Goal: Check status: Check status

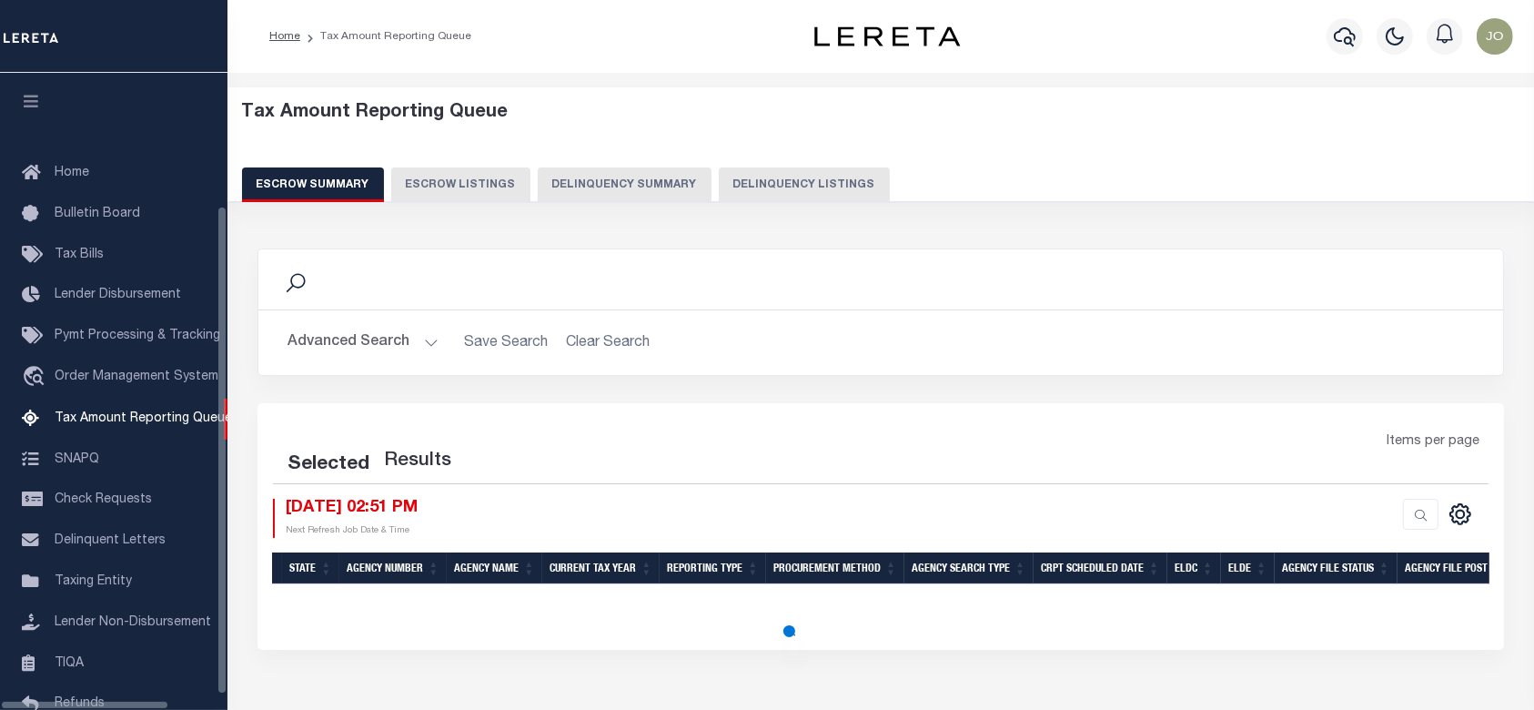
scroll to position [159, 0]
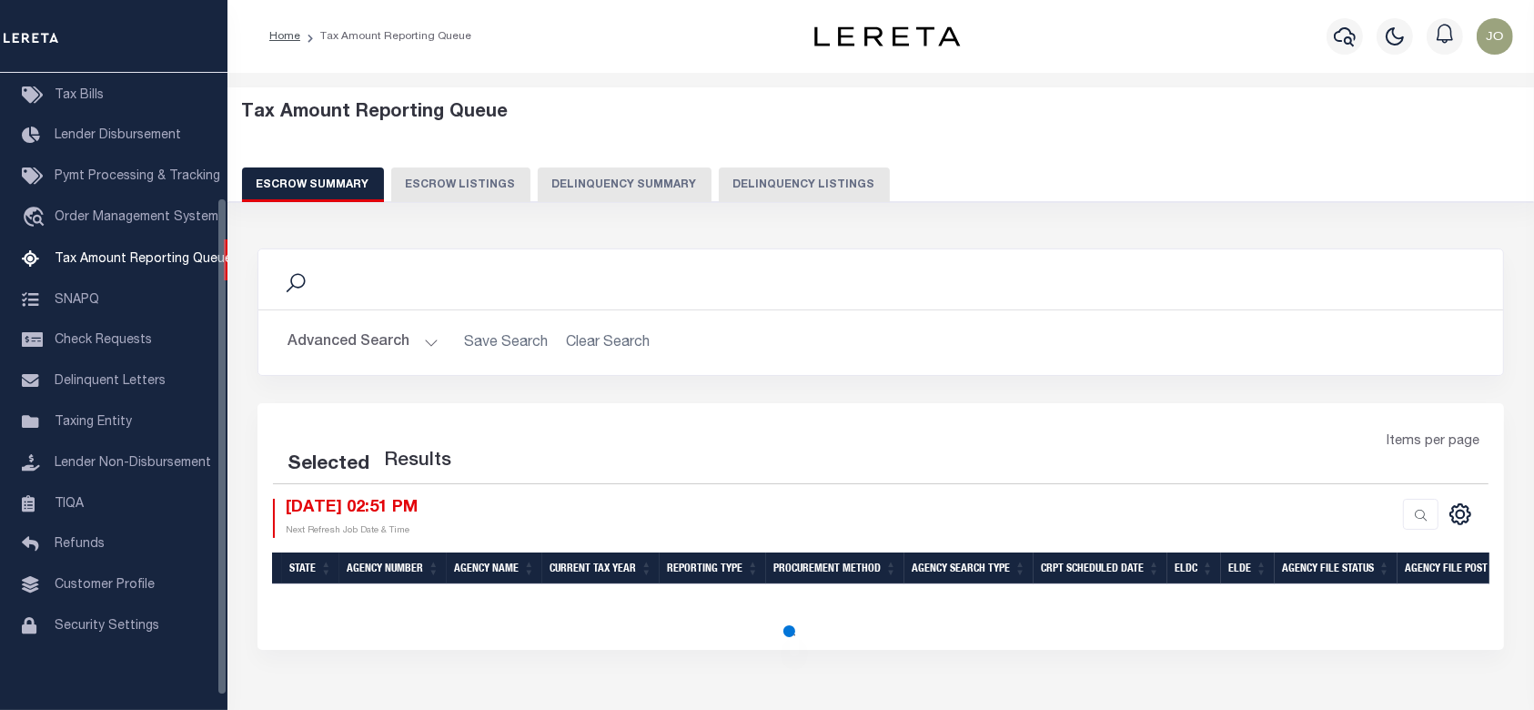
click at [632, 168] on button "Delinquency Summary" at bounding box center [625, 184] width 174 height 35
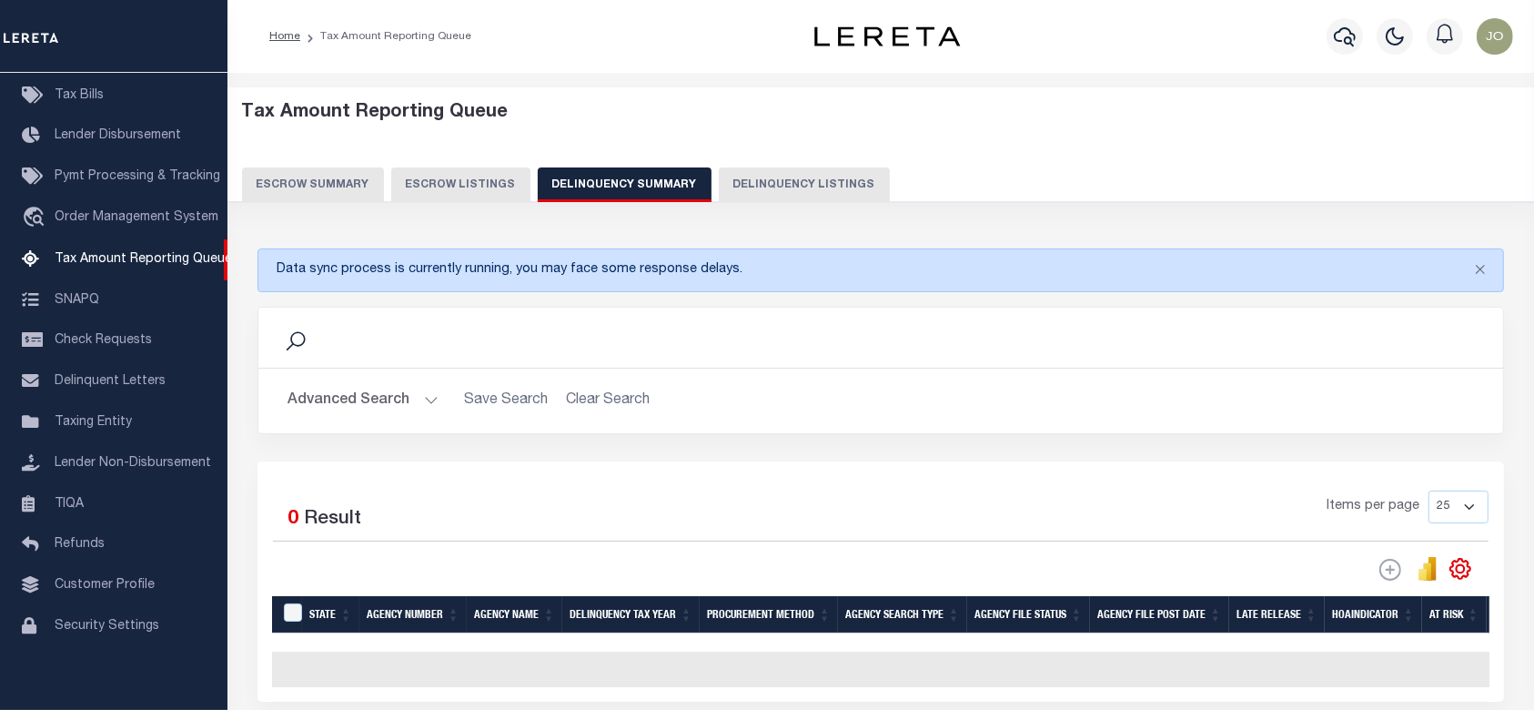
click at [340, 409] on button "Advanced Search" at bounding box center [363, 400] width 151 height 35
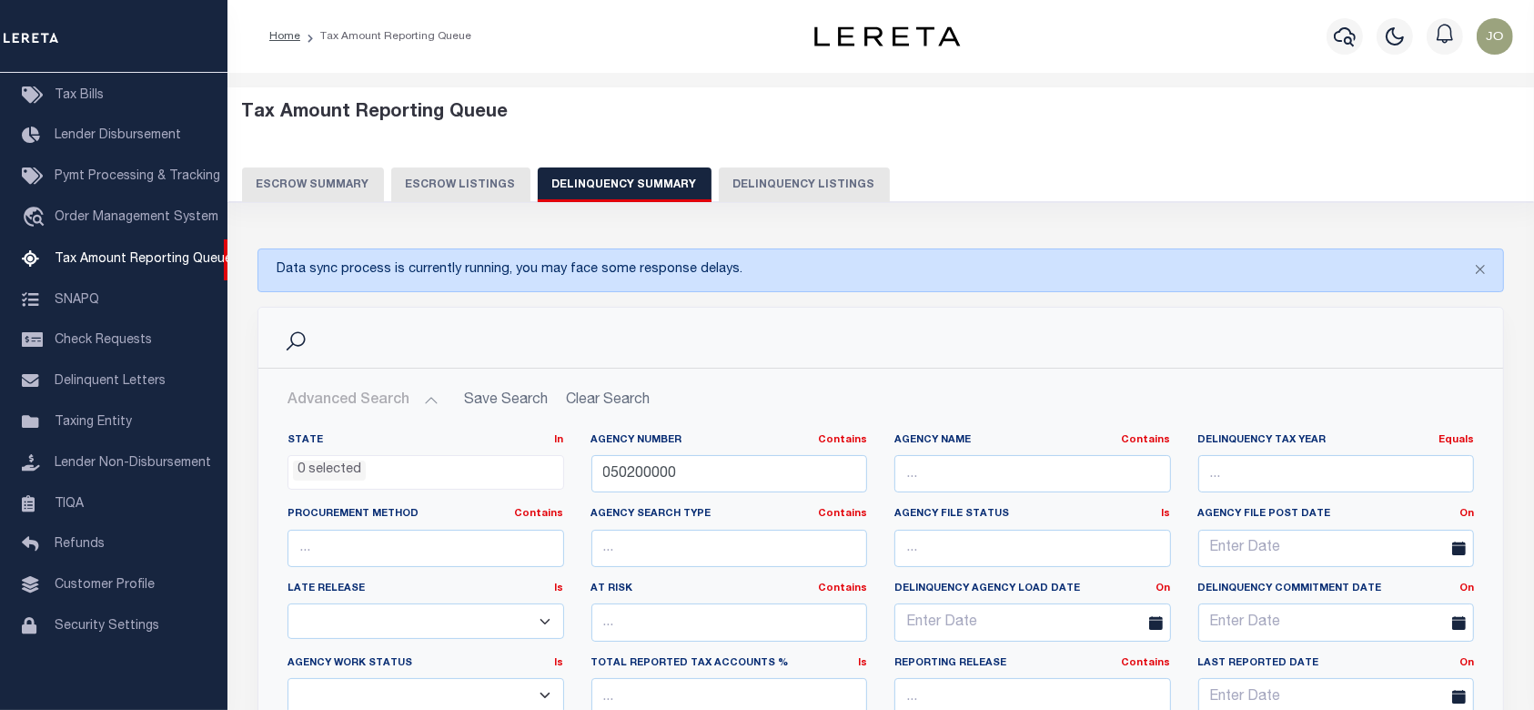
scroll to position [121, 0]
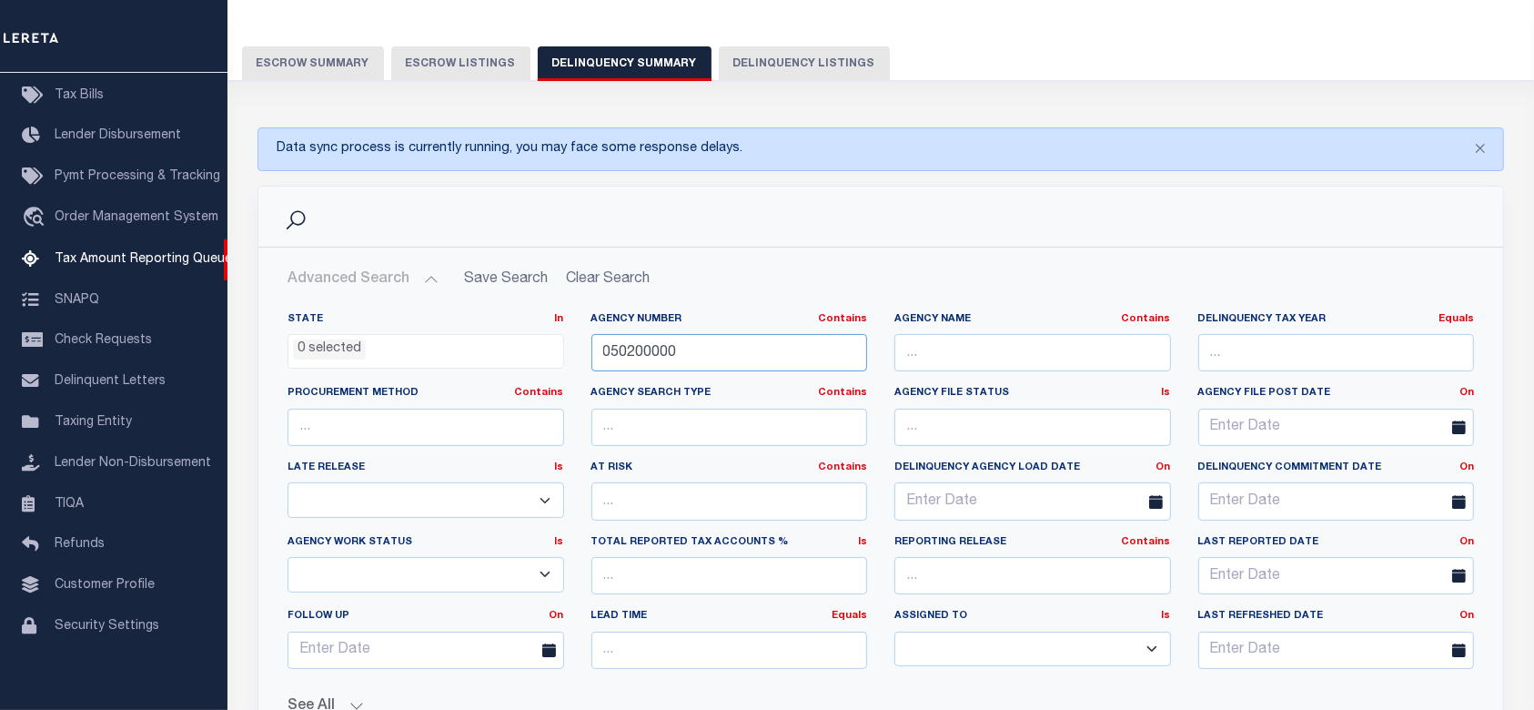
click at [711, 348] on input "050200000" at bounding box center [729, 352] width 277 height 37
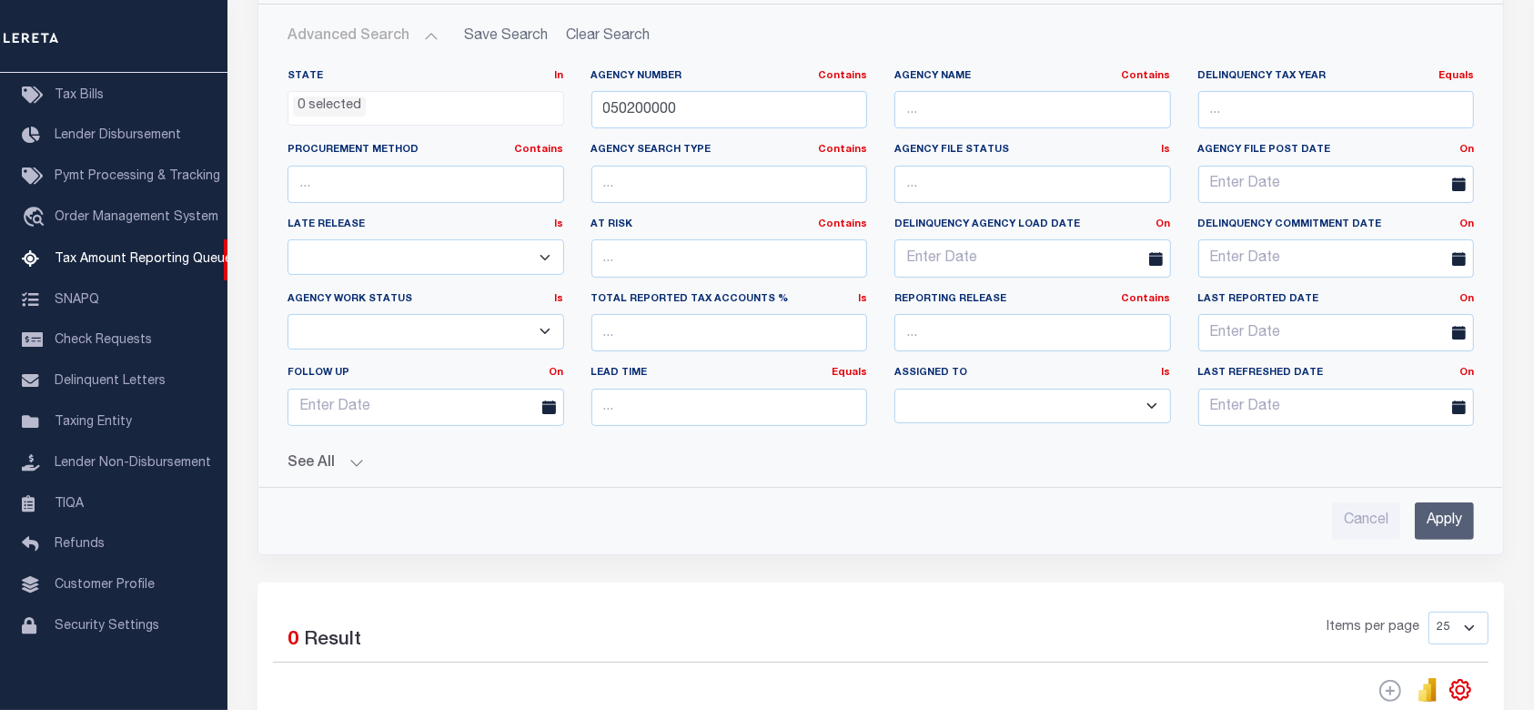
click at [1445, 520] on input "Apply" at bounding box center [1444, 520] width 59 height 37
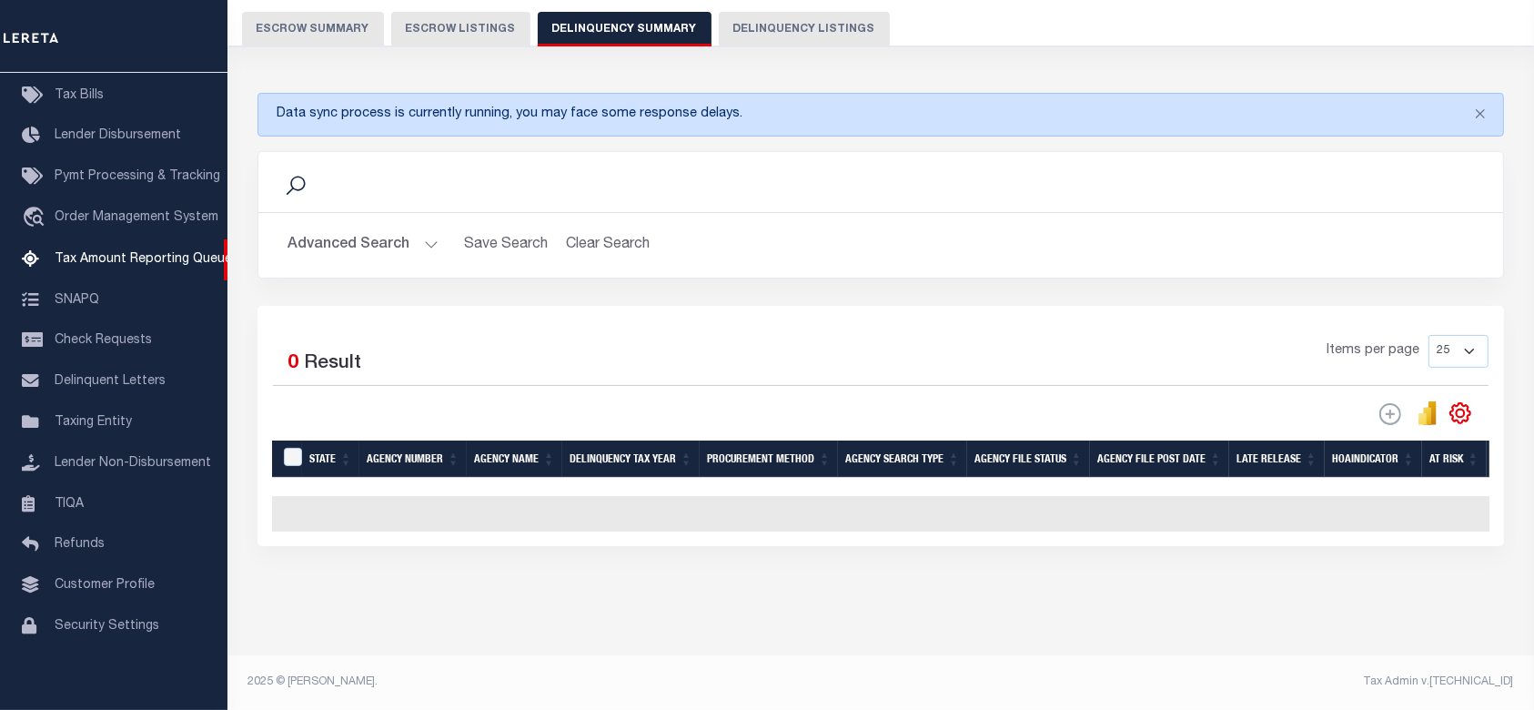
scroll to position [167, 0]
click at [356, 243] on button "Advanced Search" at bounding box center [363, 244] width 151 height 35
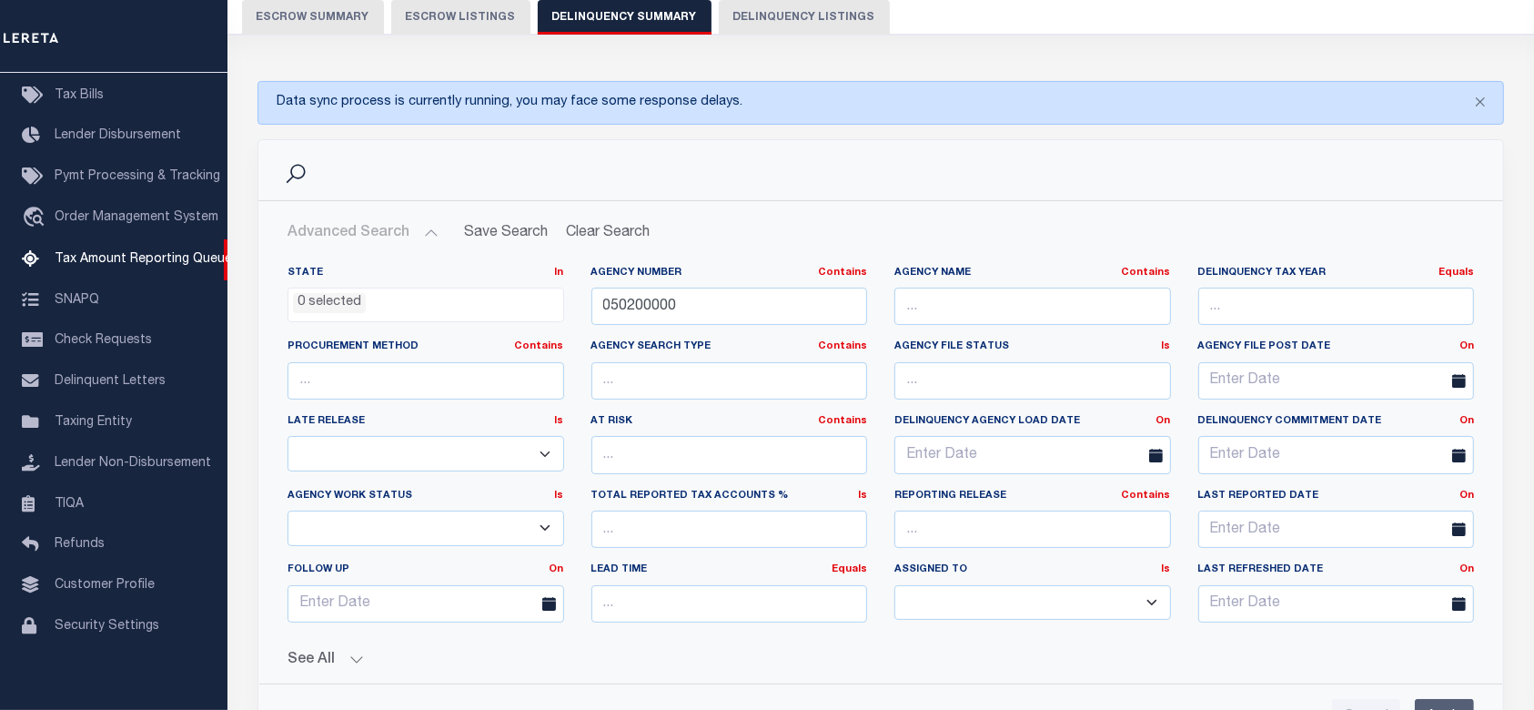
scroll to position [289, 0]
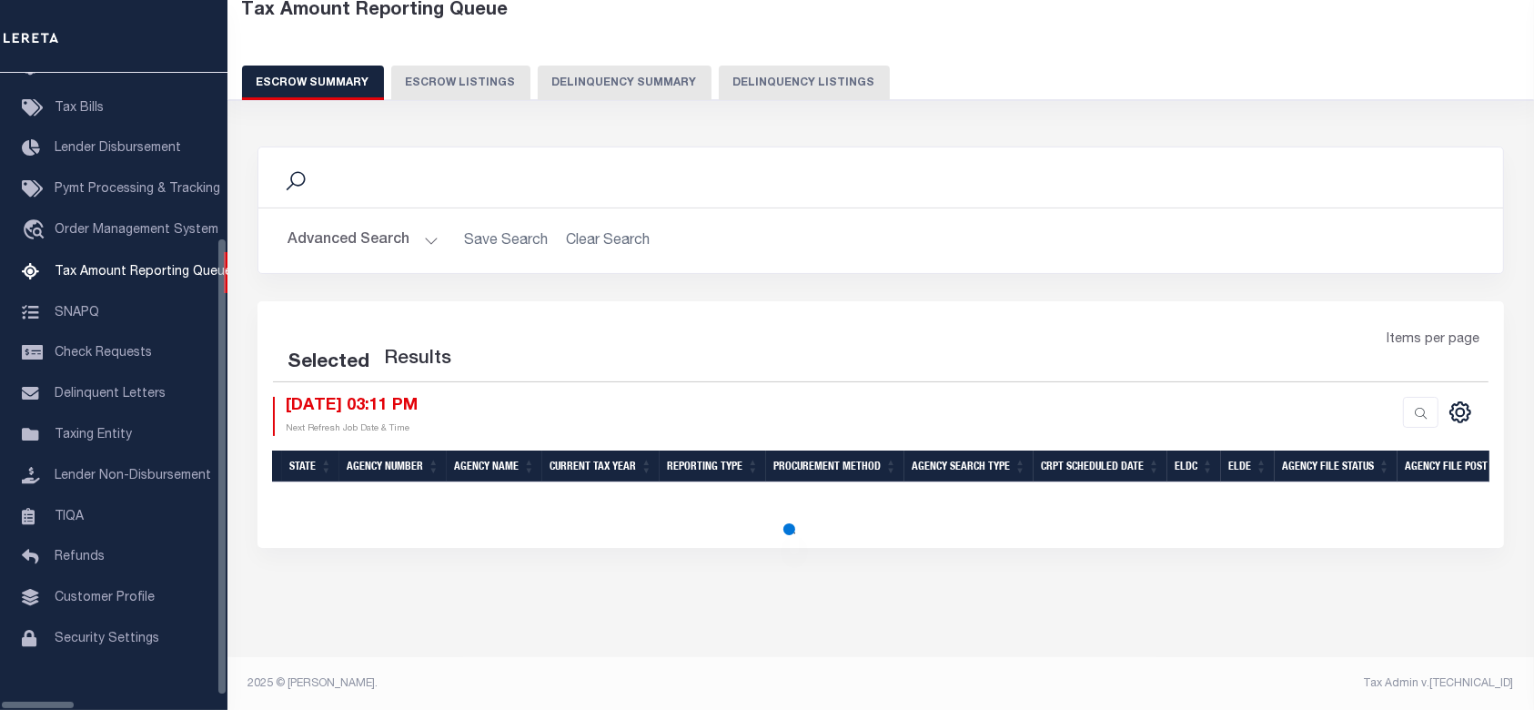
scroll to position [102, 0]
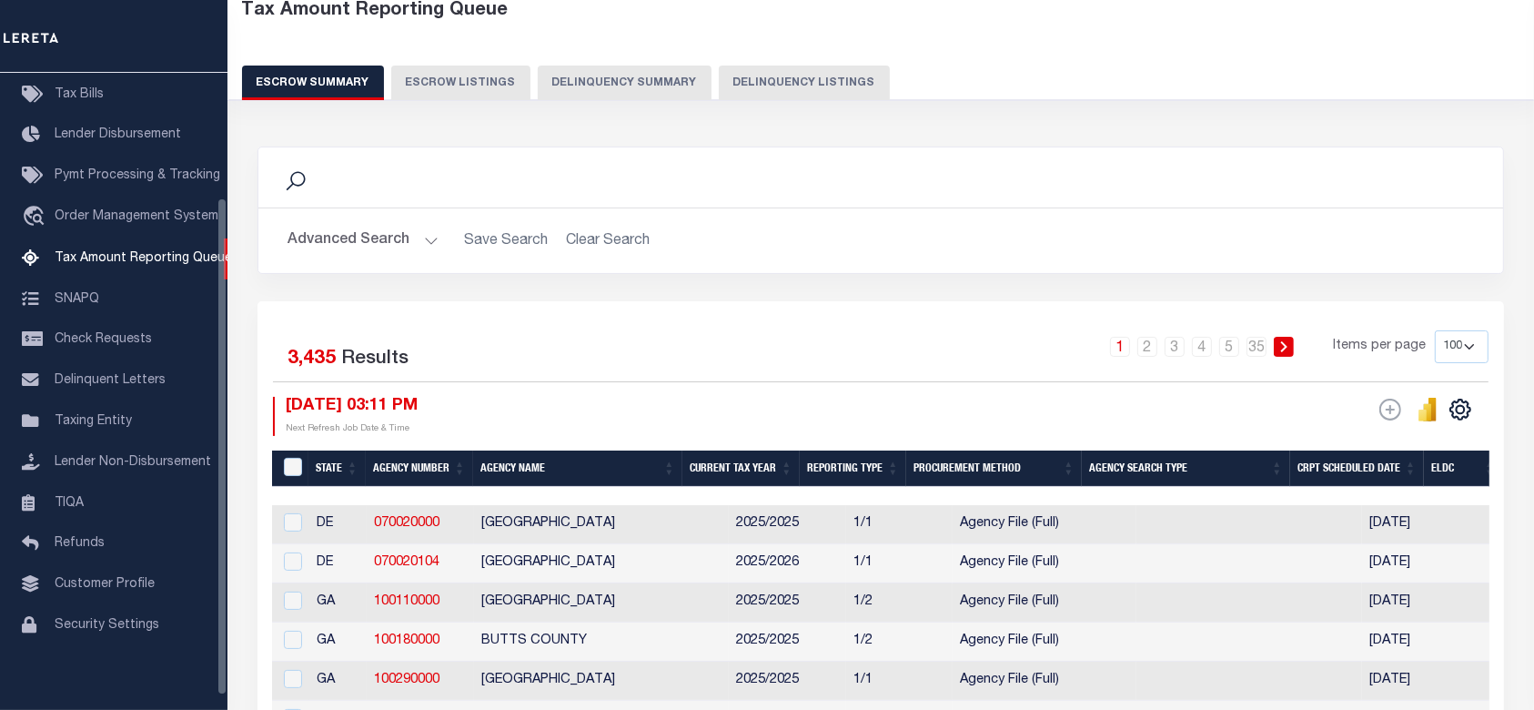
click at [642, 82] on button "Delinquency Summary" at bounding box center [625, 83] width 174 height 35
select select
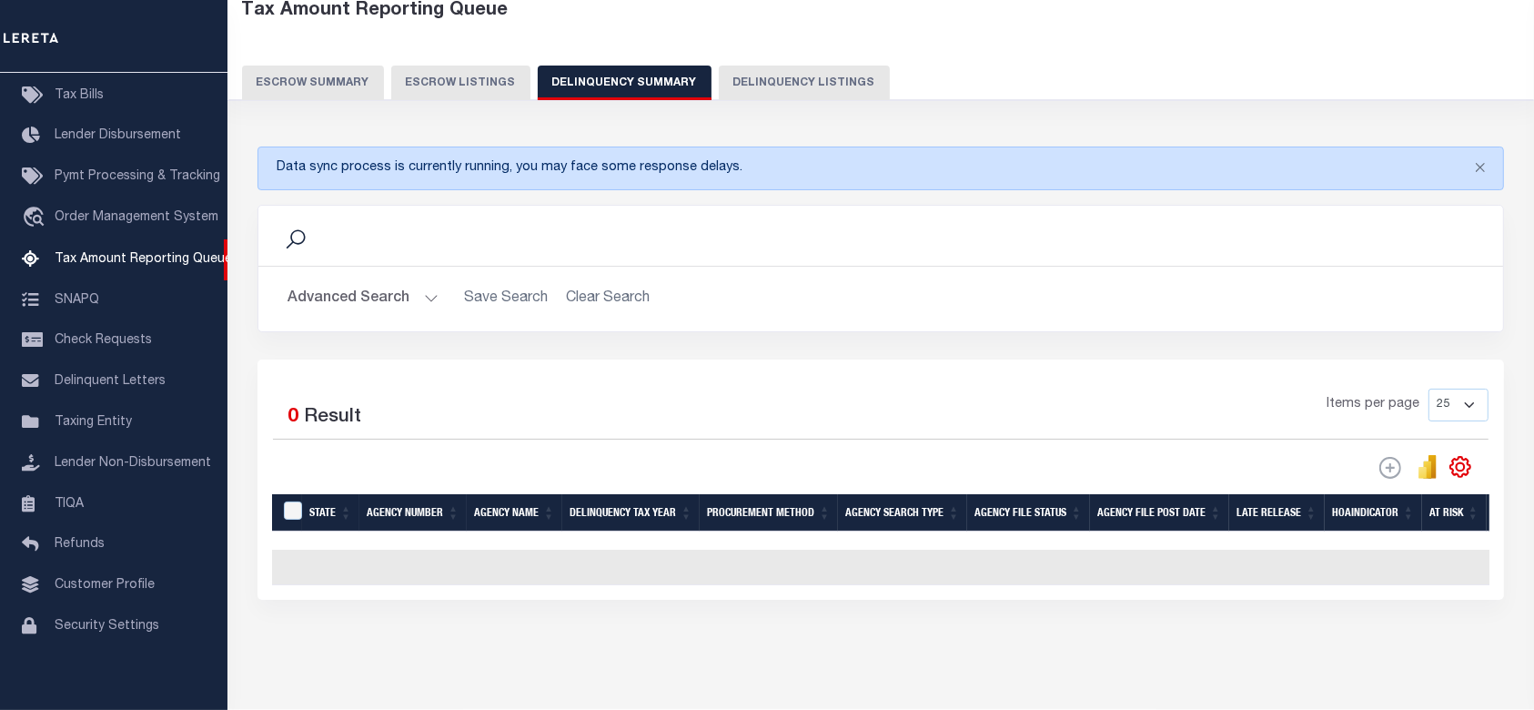
scroll to position [167, 0]
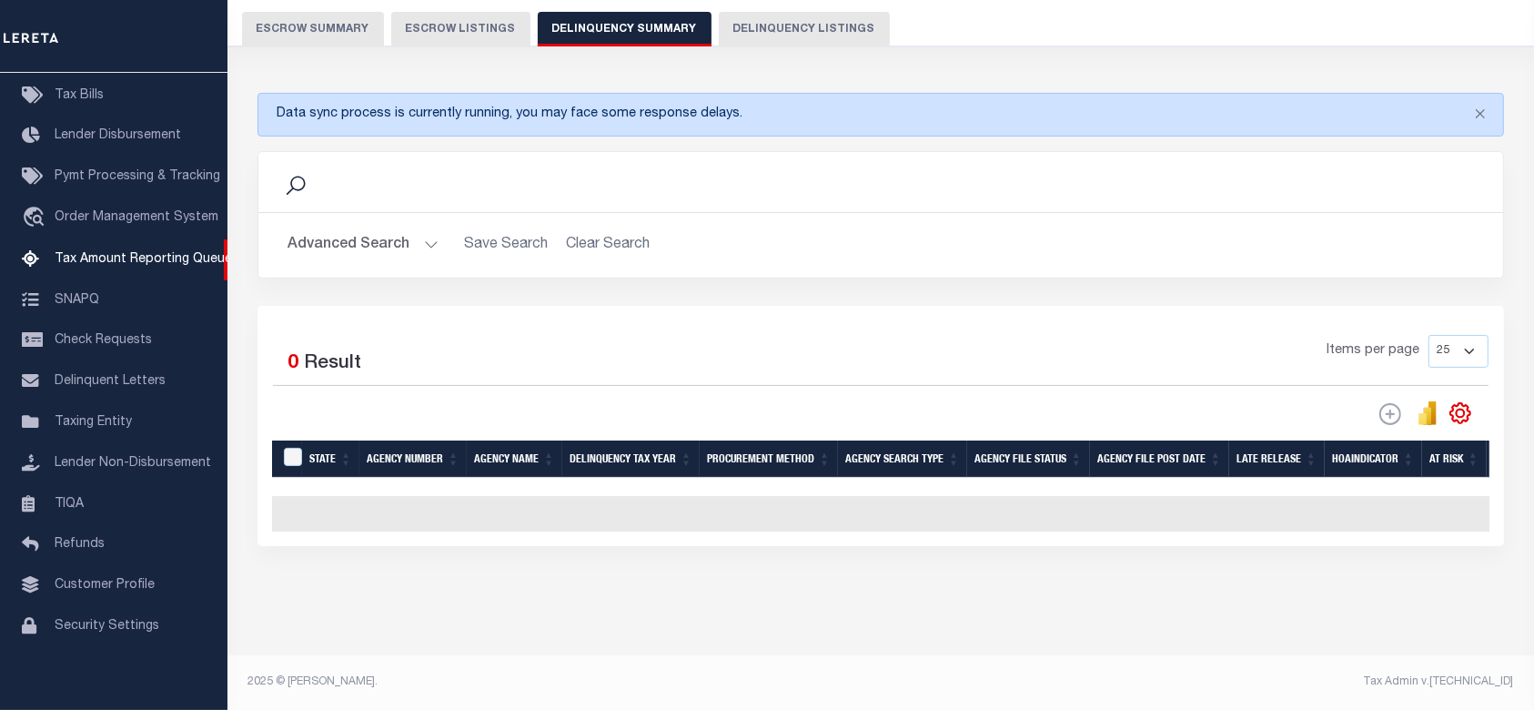
click at [391, 239] on button "Advanced Search" at bounding box center [363, 244] width 151 height 35
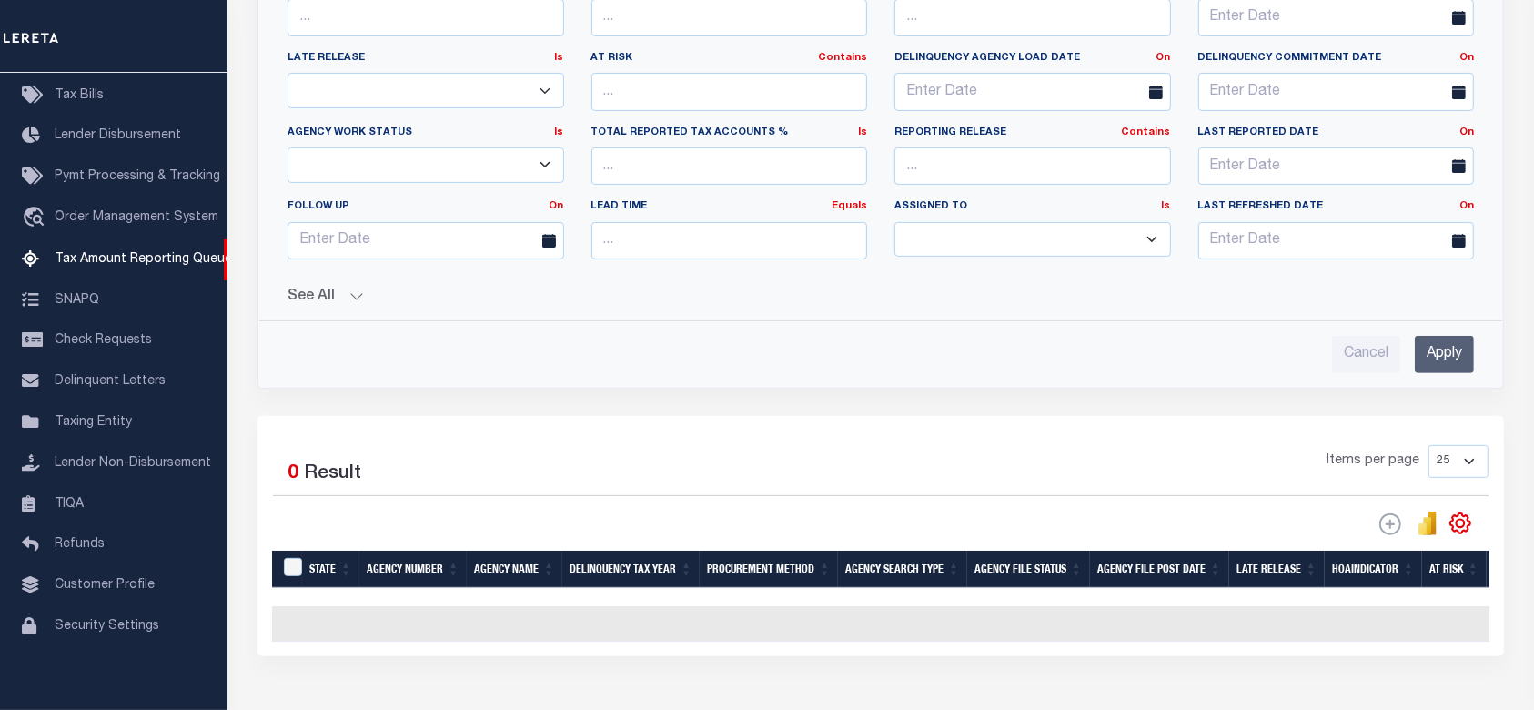
scroll to position [166, 0]
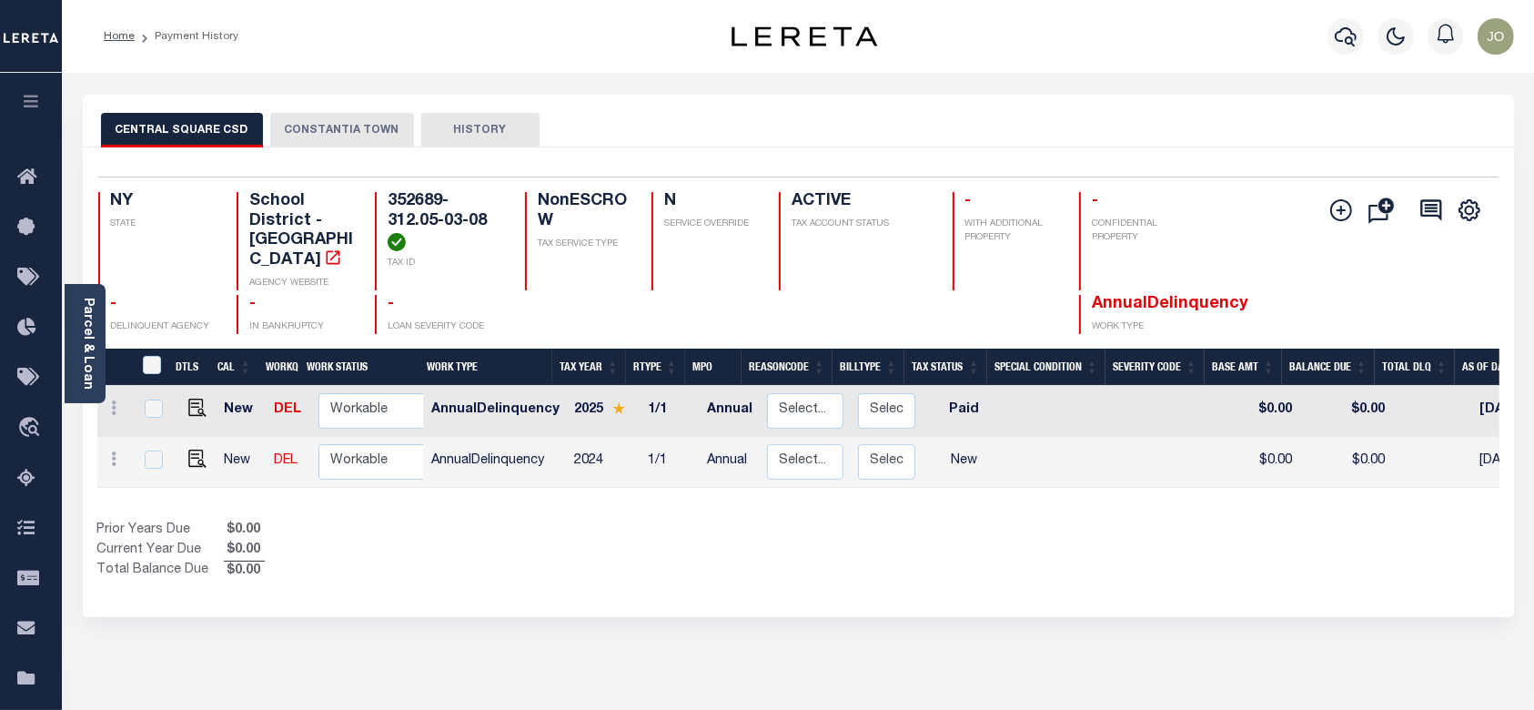
click at [358, 131] on button "CONSTANTIA TOWN" at bounding box center [342, 130] width 144 height 35
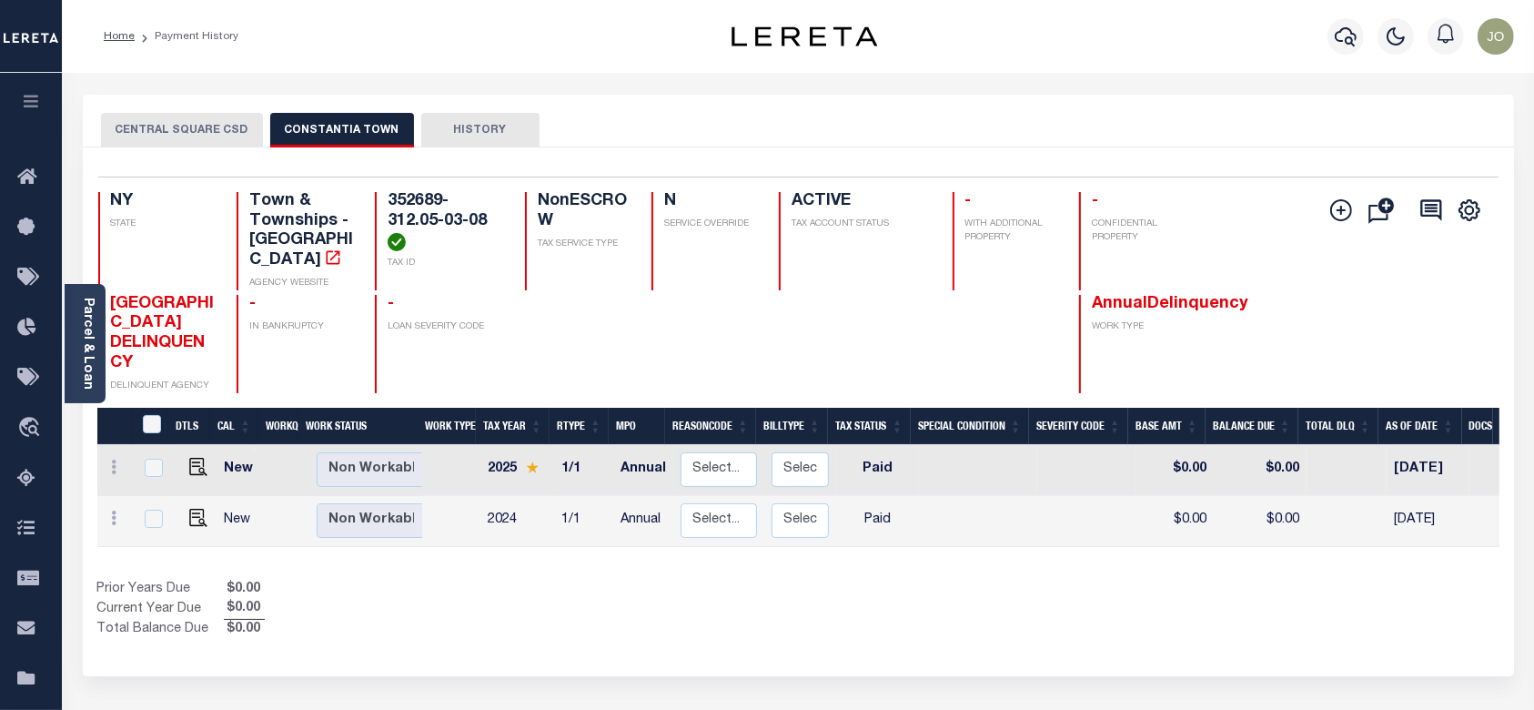
click at [725, 646] on div "Selected 2 Results 1 Items per page 25 50 100 NY STATE TAX ID N" at bounding box center [798, 411] width 1431 height 529
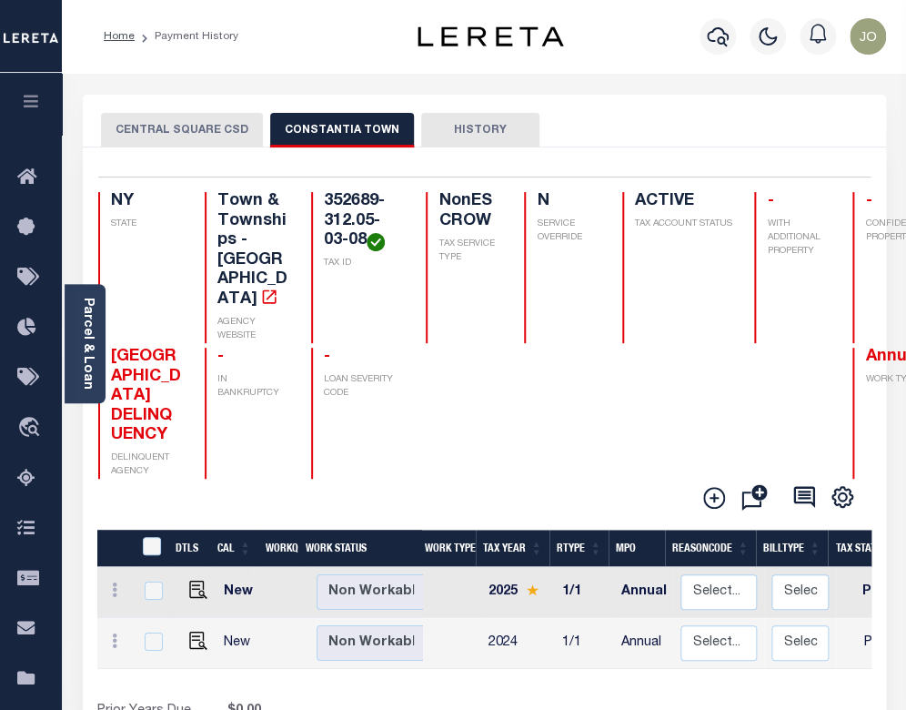
scroll to position [121, 0]
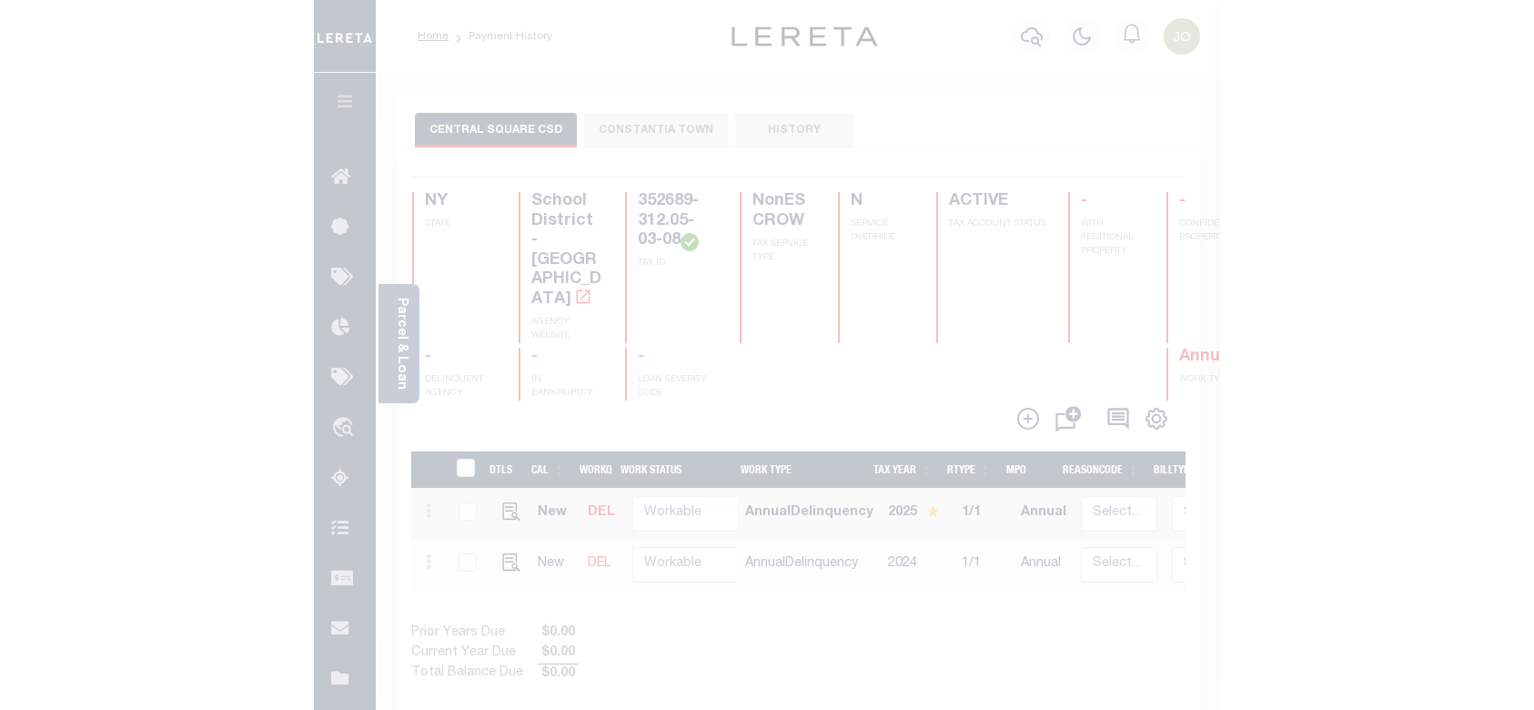
scroll to position [71, 0]
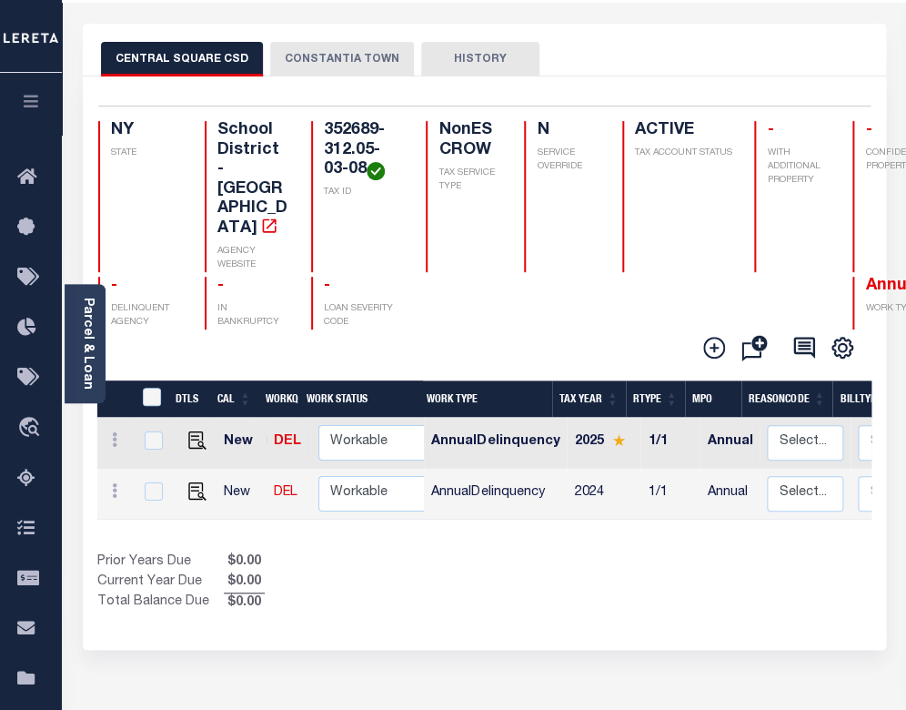
drag, startPoint x: 367, startPoint y: 470, endPoint x: 400, endPoint y: 466, distance: 34.0
click at [400, 471] on div "DTLS CAL WorkQ Work Status Work Type Tax Year RType MPO ReasonCode BillType Tax…" at bounding box center [484, 496] width 774 height 233
click at [312, 62] on button "CONSTANTIA TOWN" at bounding box center [342, 59] width 144 height 35
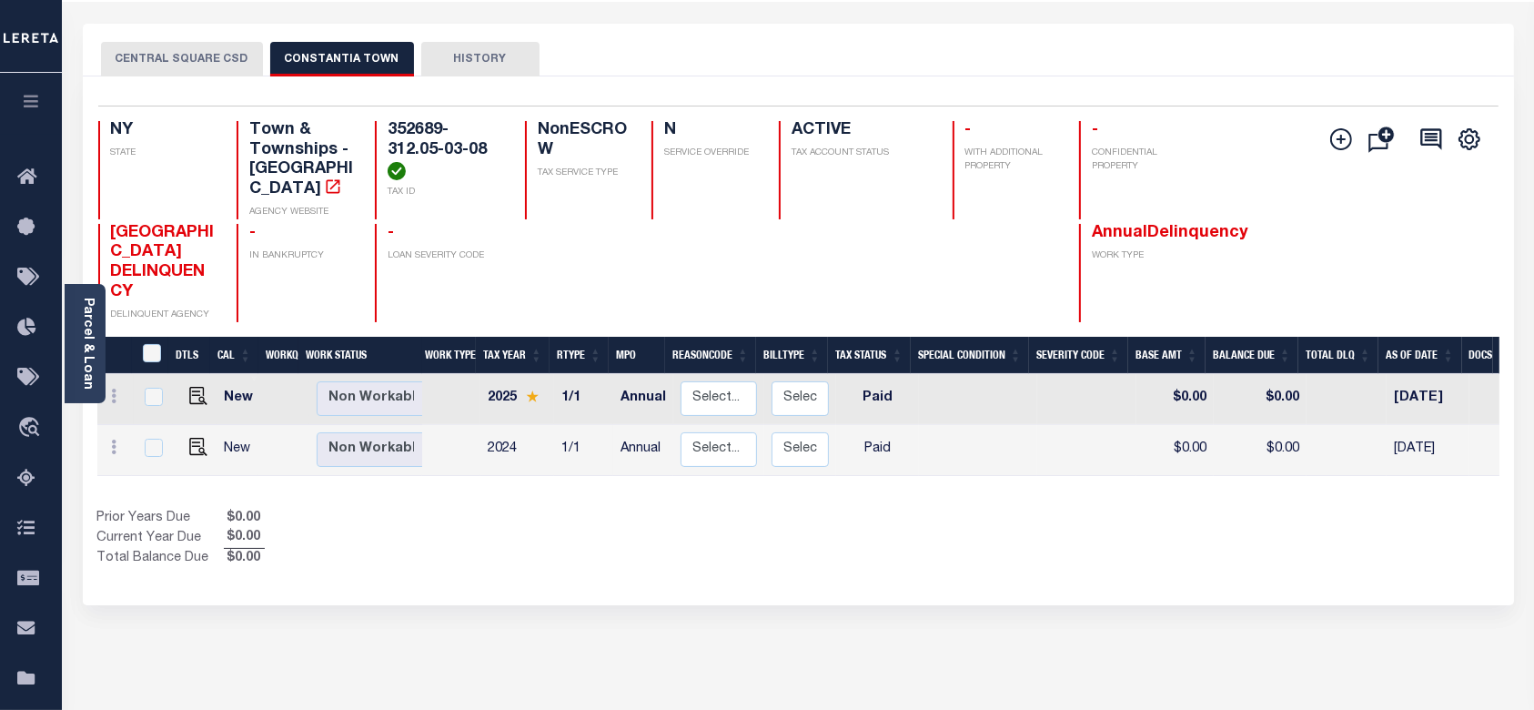
click at [905, 606] on div "CENTRAL SQUARE CSD CONSTANTIA TOWN HISTORY Selected 2" at bounding box center [798, 546] width 1458 height 1045
click at [852, 673] on div "CENTRAL SQUARE CSD CONSTANTIA TOWN HISTORY Selected 2" at bounding box center [798, 546] width 1458 height 1045
